Goal: Task Accomplishment & Management: Manage account settings

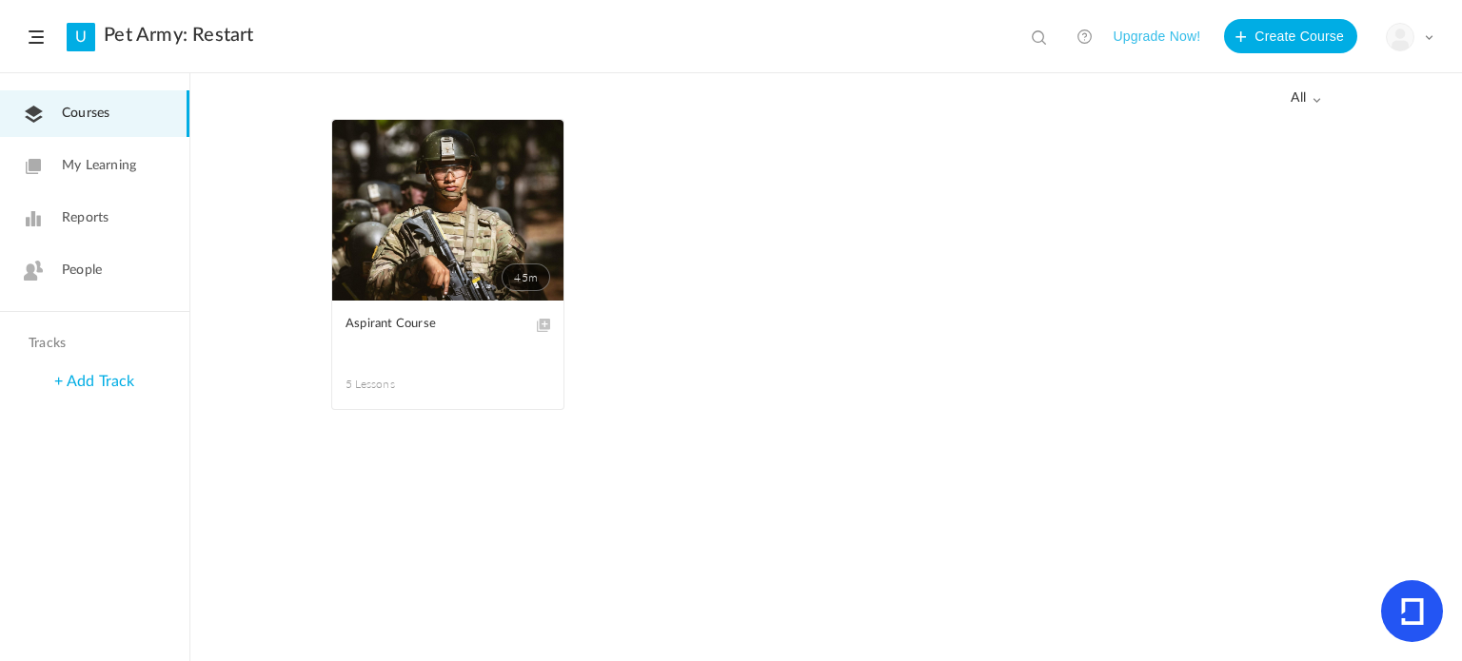
click at [1290, 107] on div "All all All Drafts" at bounding box center [826, 96] width 990 height 45
click at [1302, 100] on span "all" at bounding box center [1306, 98] width 30 height 16
click at [1276, 168] on link "Drafts" at bounding box center [1230, 174] width 179 height 35
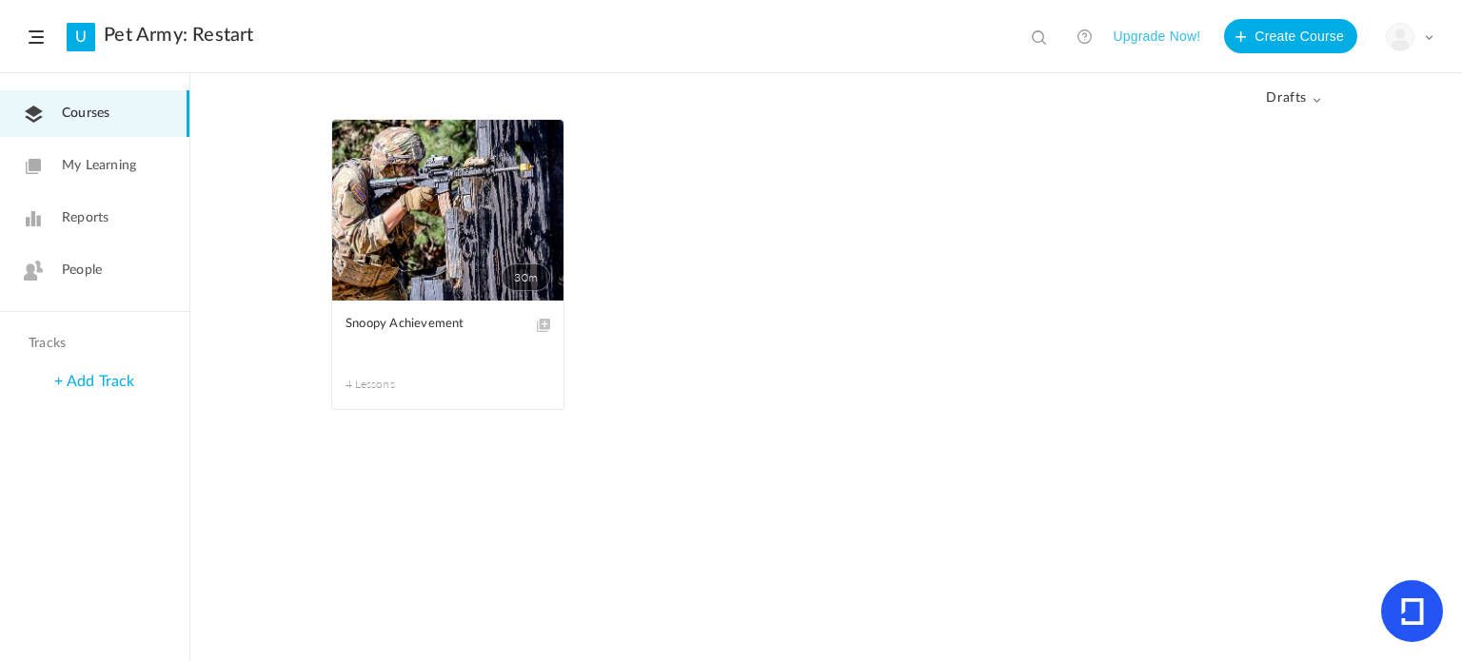
click at [487, 191] on link "30m" at bounding box center [447, 210] width 231 height 181
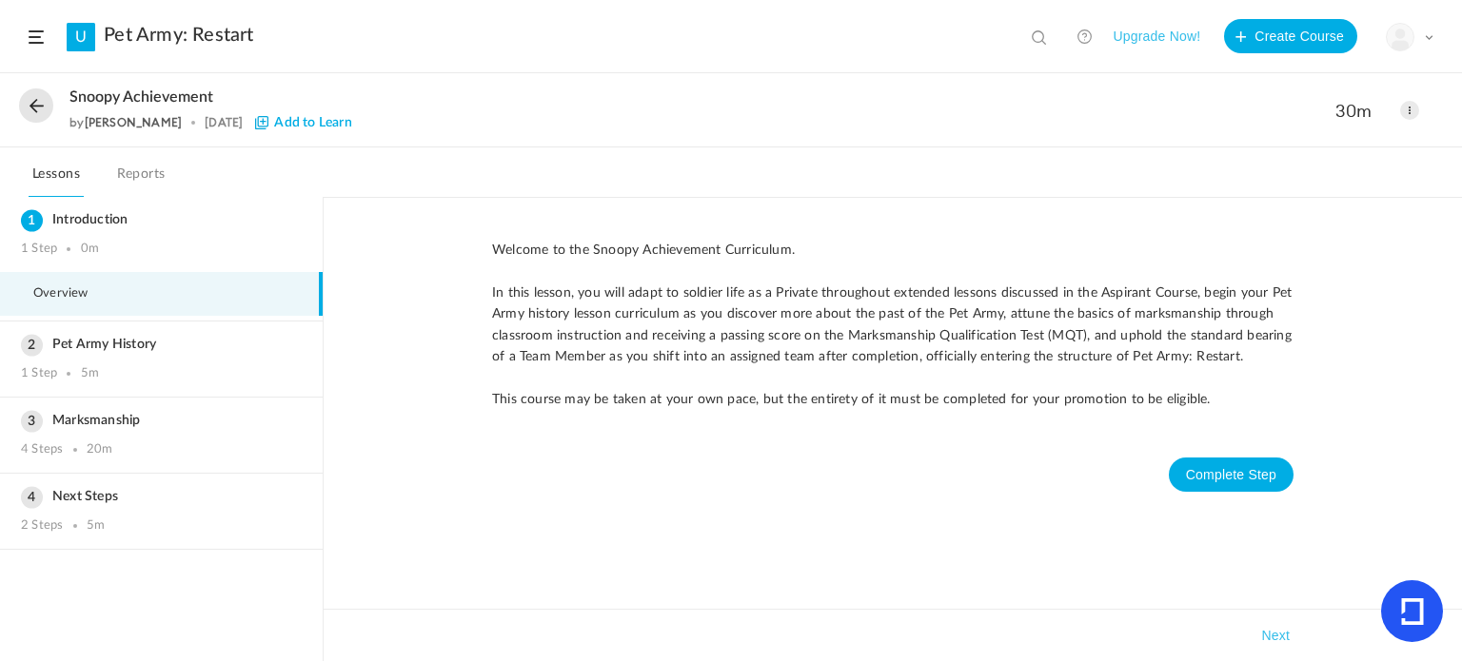
click at [1424, 107] on div "Snoopy Achievement by [PERSON_NAME] [DATE] Add to Learn 30m Edit Delete" at bounding box center [731, 110] width 1462 height 73
click at [1413, 108] on span at bounding box center [1409, 110] width 19 height 19
click at [1357, 139] on link "Edit" at bounding box center [1328, 152] width 179 height 35
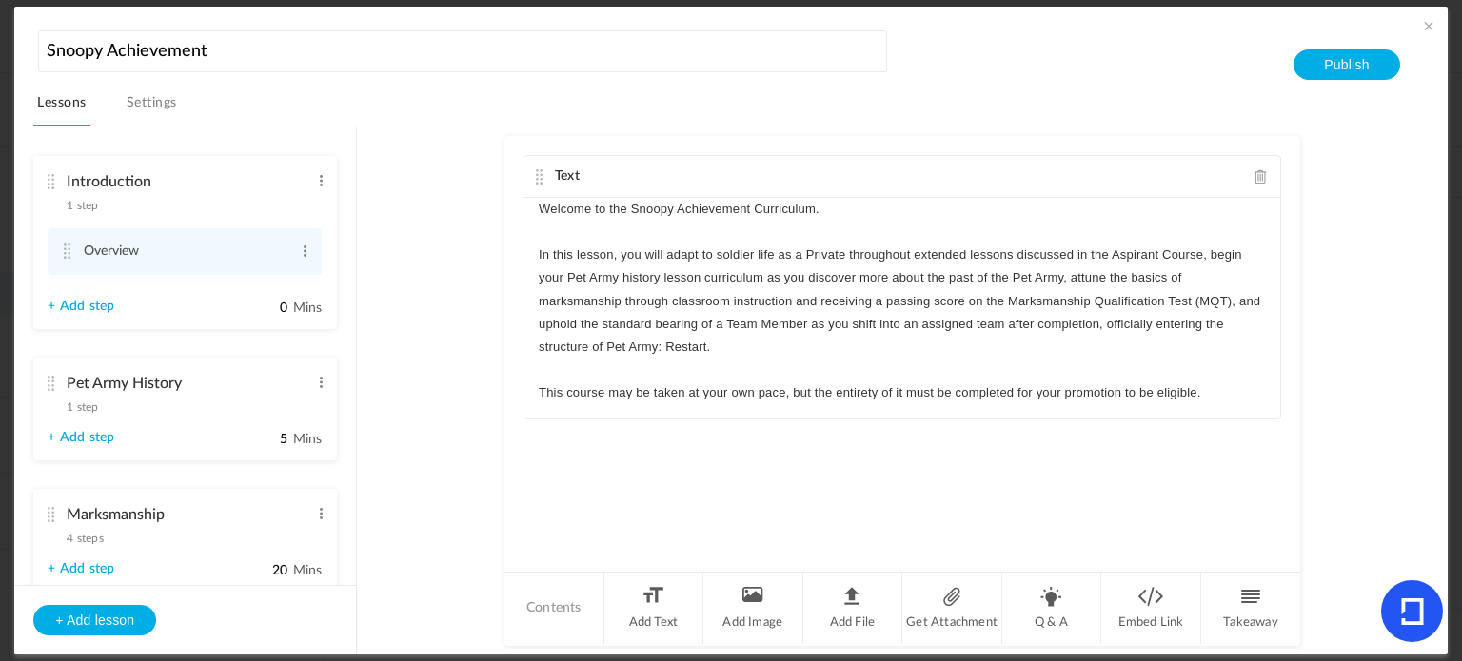
click at [48, 382] on cite at bounding box center [50, 383] width 13 height 15
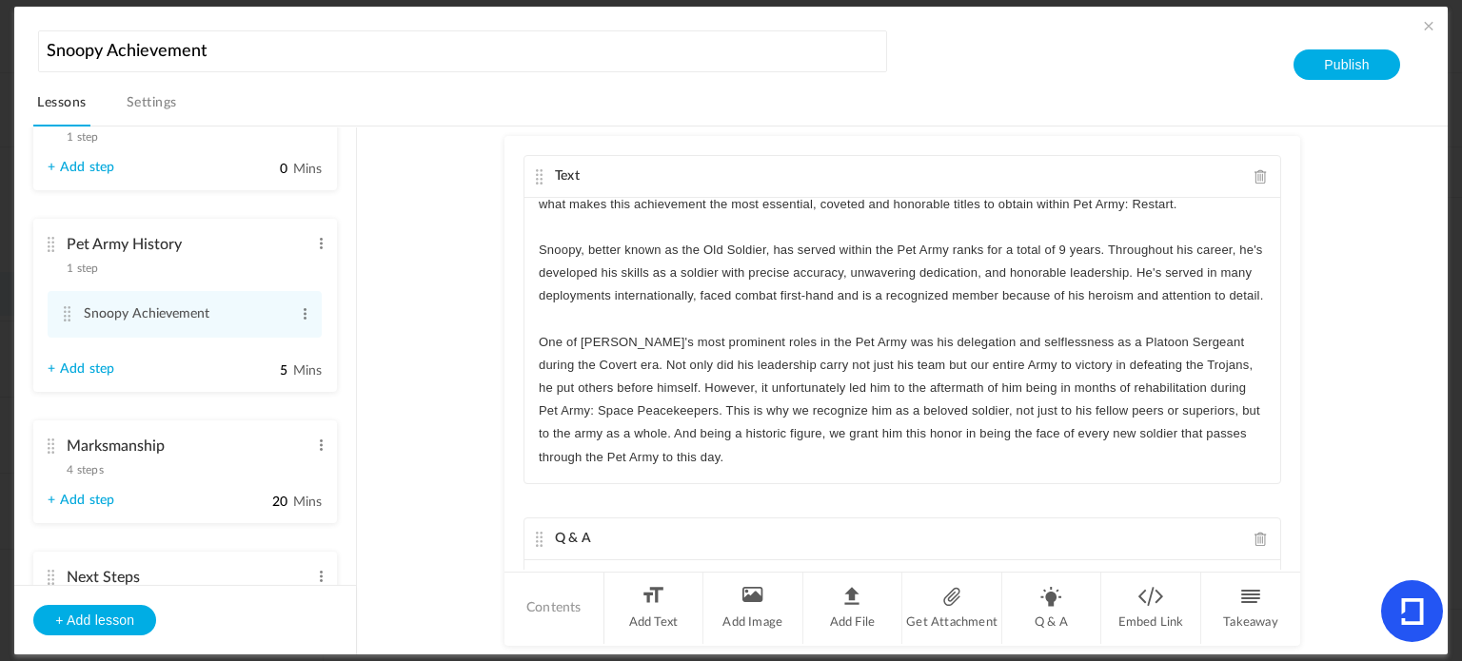
scroll to position [232, 0]
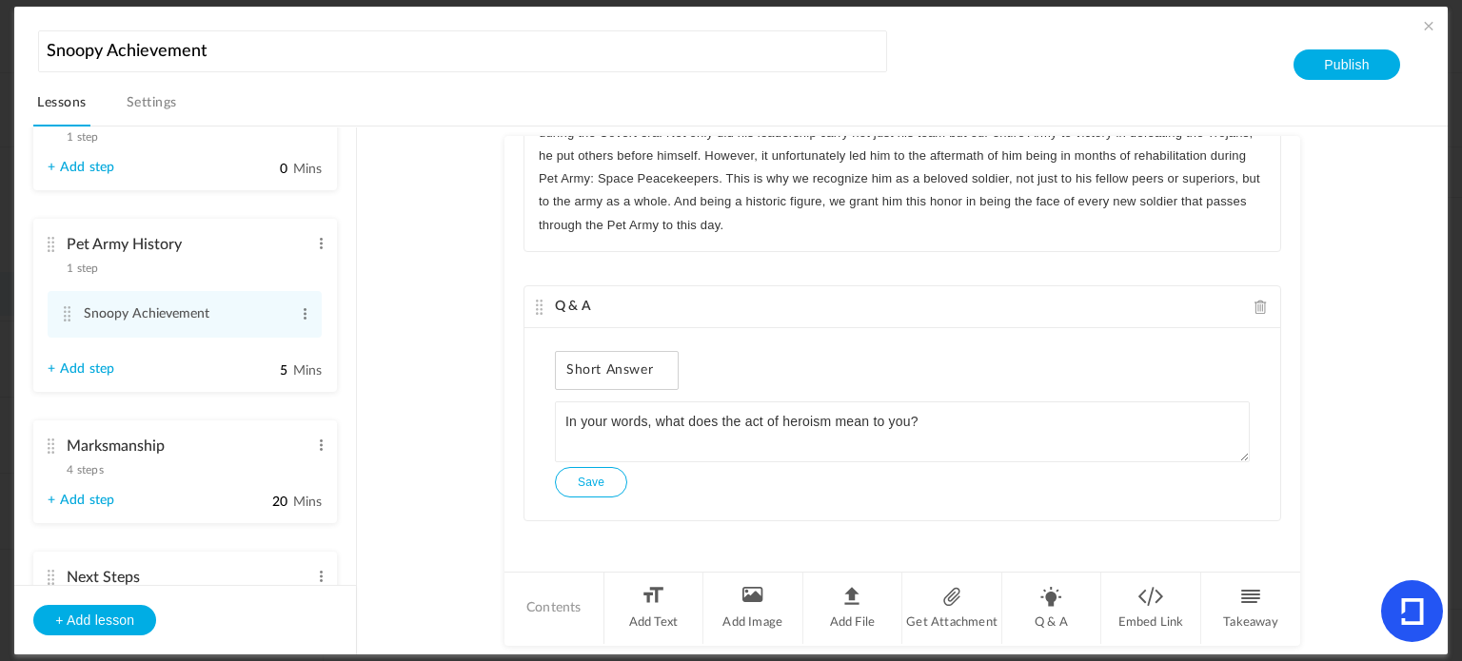
click at [43, 446] on li "Marksmanship 4 steps Edit Delete + Add step 20 Mins" at bounding box center [185, 472] width 304 height 103
click at [48, 447] on cite at bounding box center [50, 446] width 13 height 15
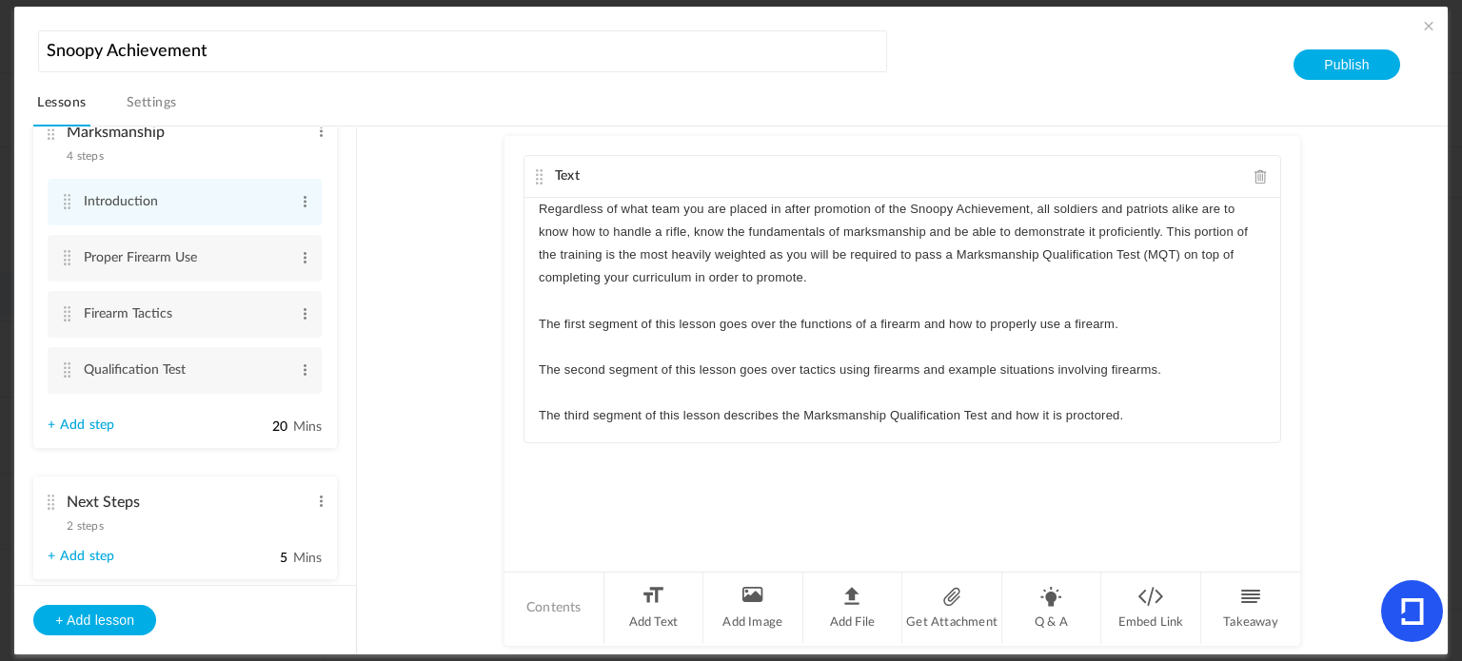
scroll to position [313, 0]
click at [70, 377] on cite at bounding box center [66, 369] width 13 height 15
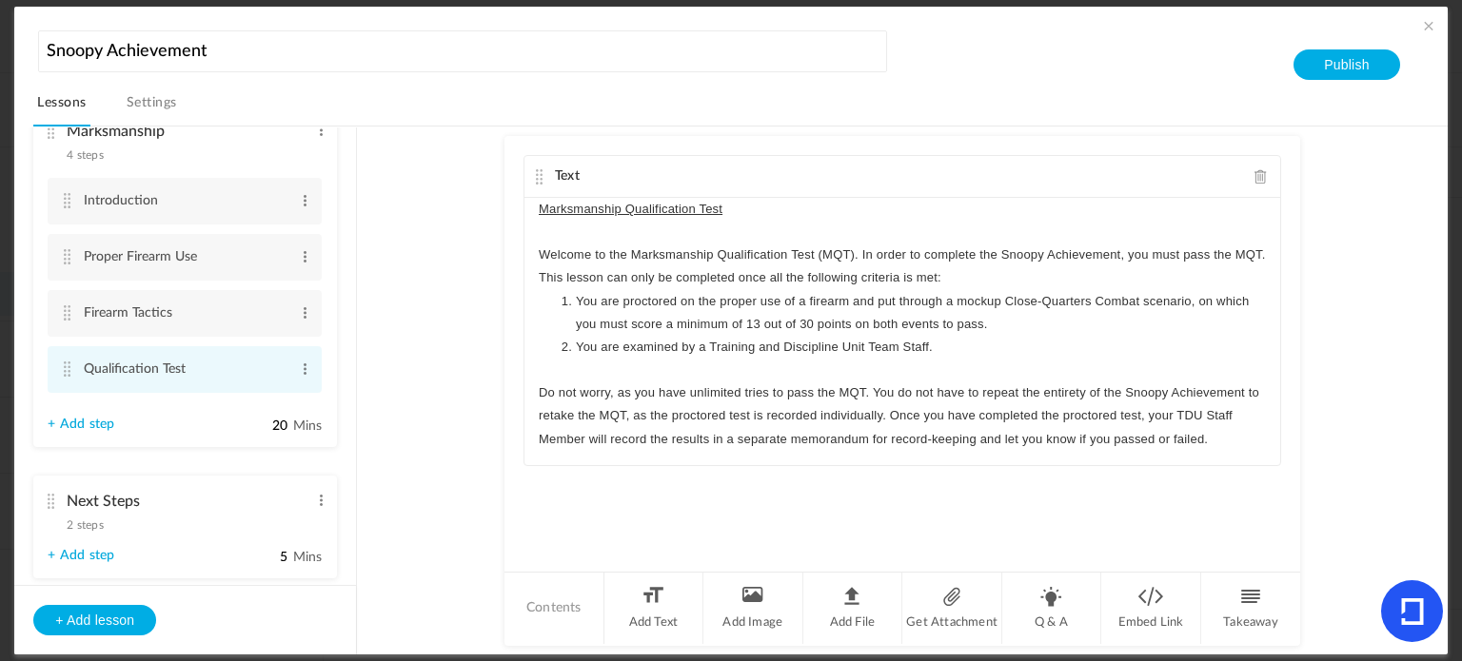
scroll to position [364, 0]
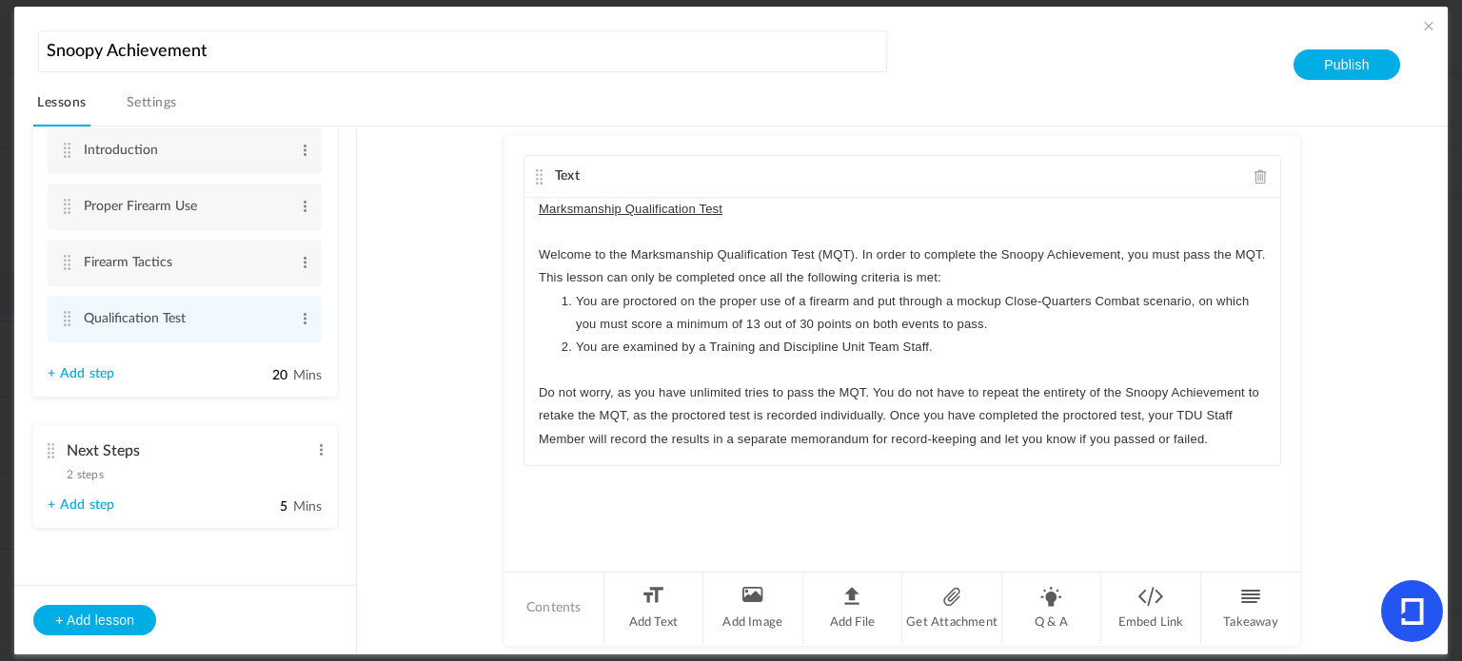
click at [47, 447] on cite at bounding box center [50, 451] width 13 height 15
